Goal: Find specific page/section: Find specific page/section

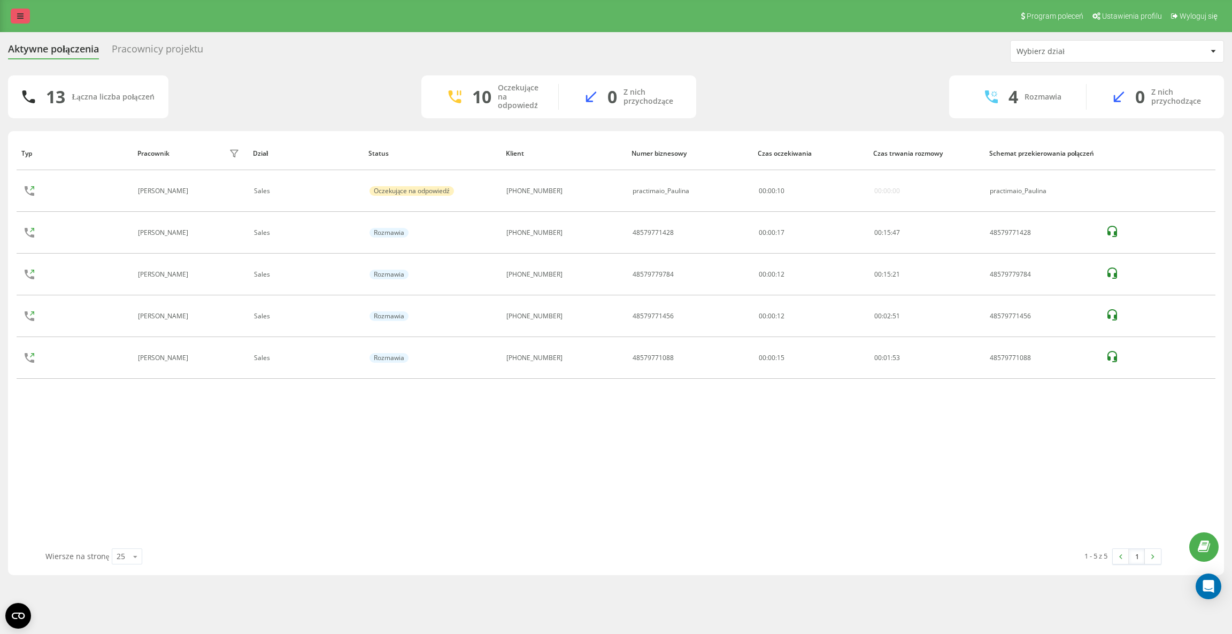
click at [29, 22] on link at bounding box center [20, 16] width 19 height 15
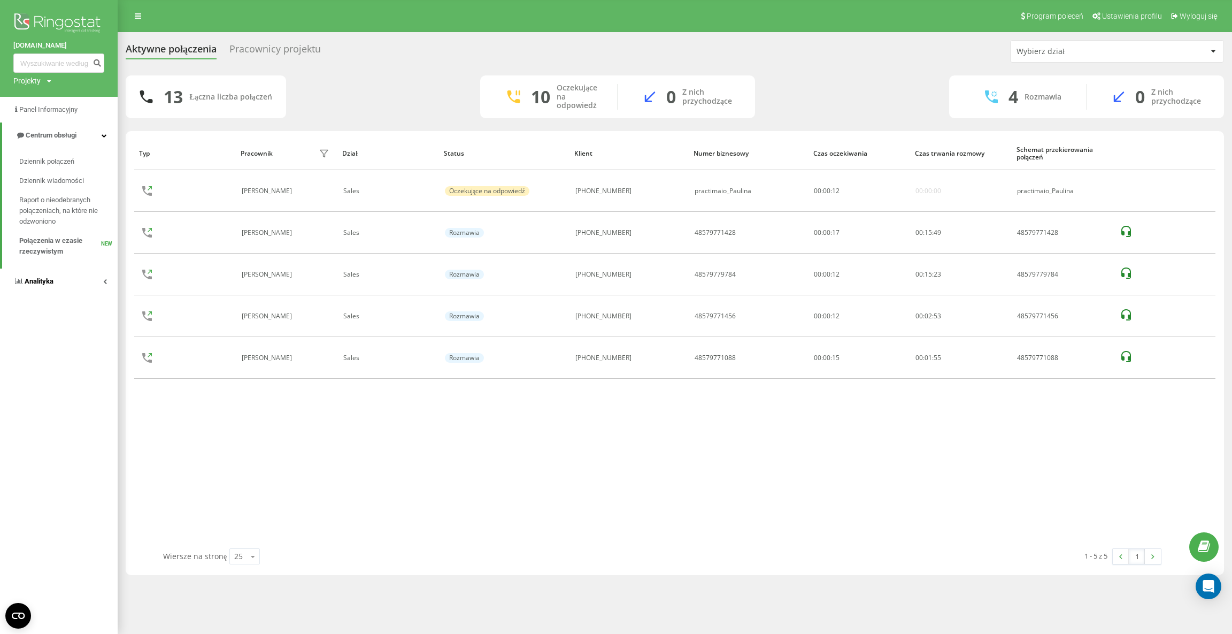
click at [41, 279] on span "Analityka" at bounding box center [39, 281] width 29 height 8
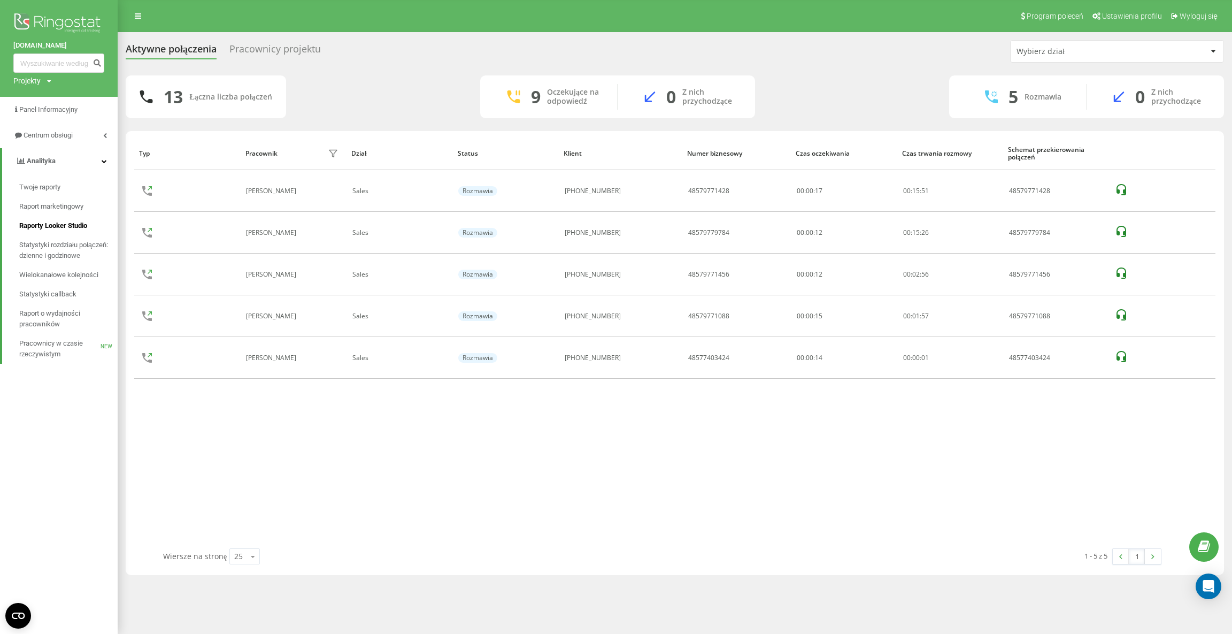
click at [59, 221] on span "Raporty Looker Studio" at bounding box center [53, 225] width 68 height 11
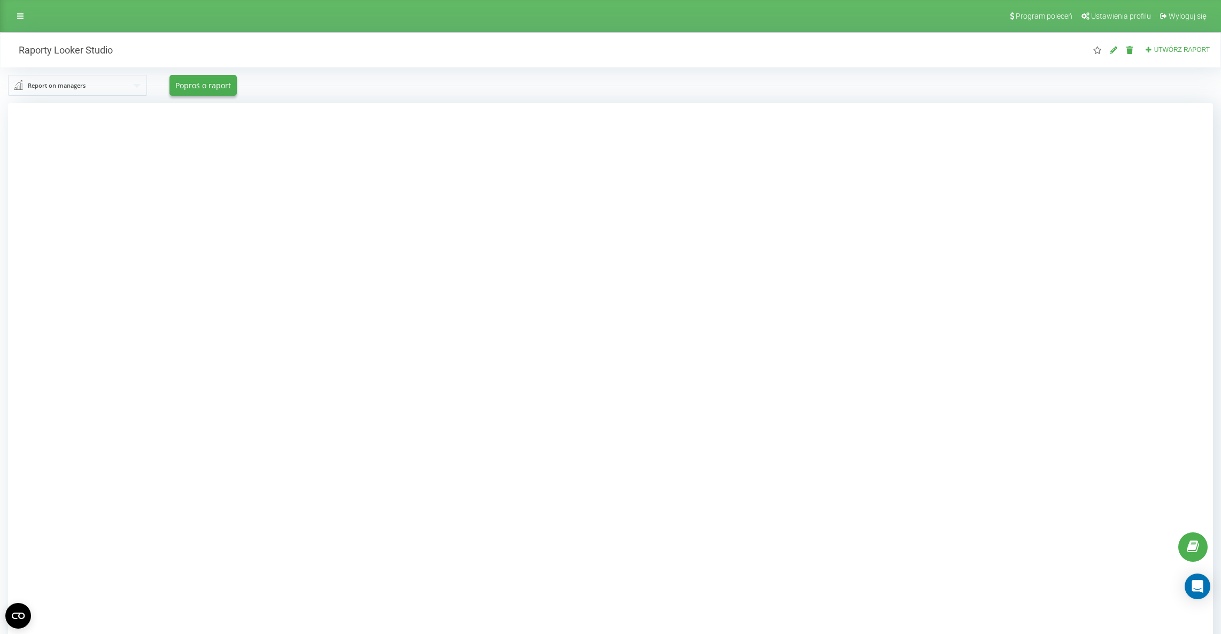
click at [291, 183] on div at bounding box center [610, 420] width 1205 height 634
click at [981, 183] on div at bounding box center [610, 420] width 1205 height 634
